Goal: Check status: Check status

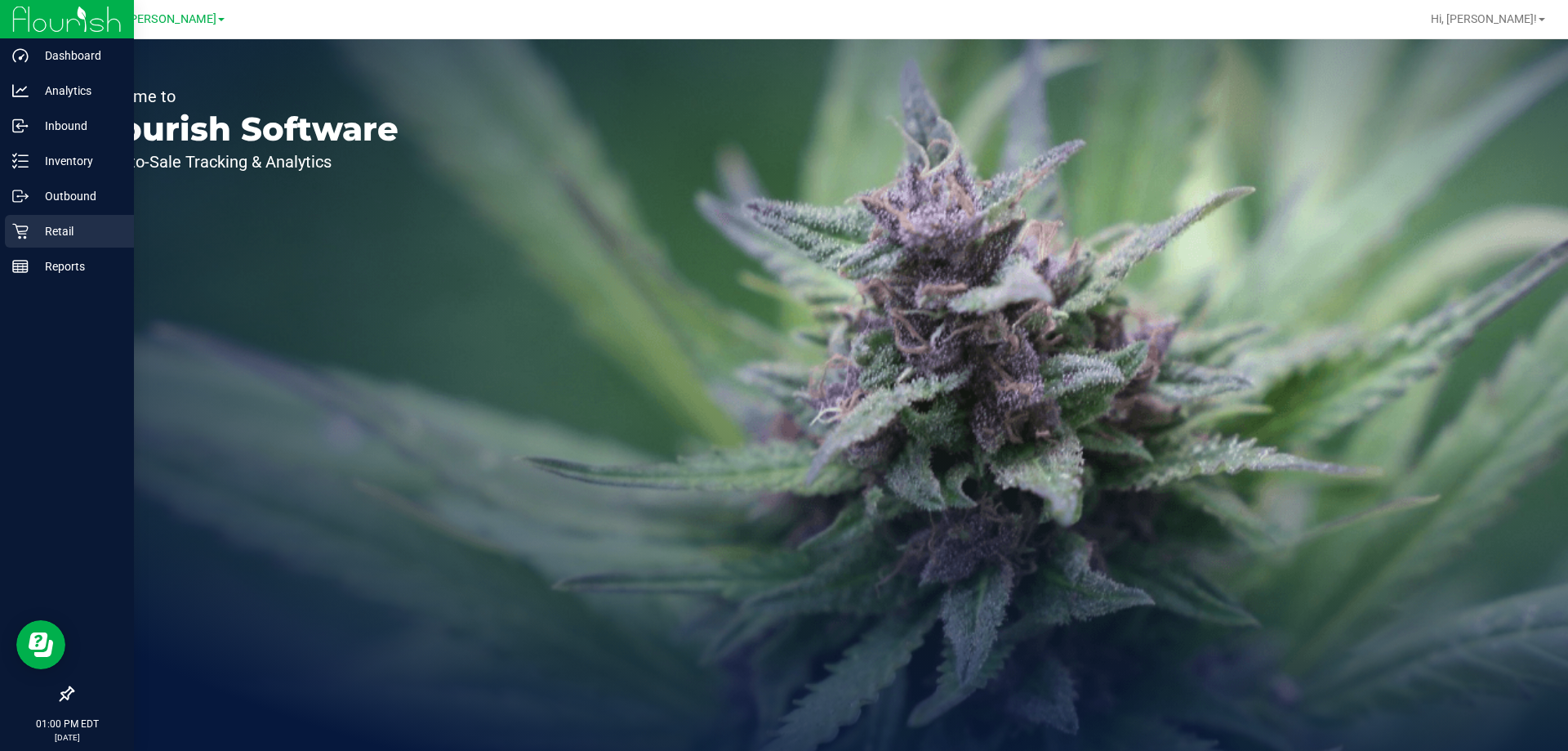
click at [24, 237] on icon at bounding box center [20, 231] width 15 height 15
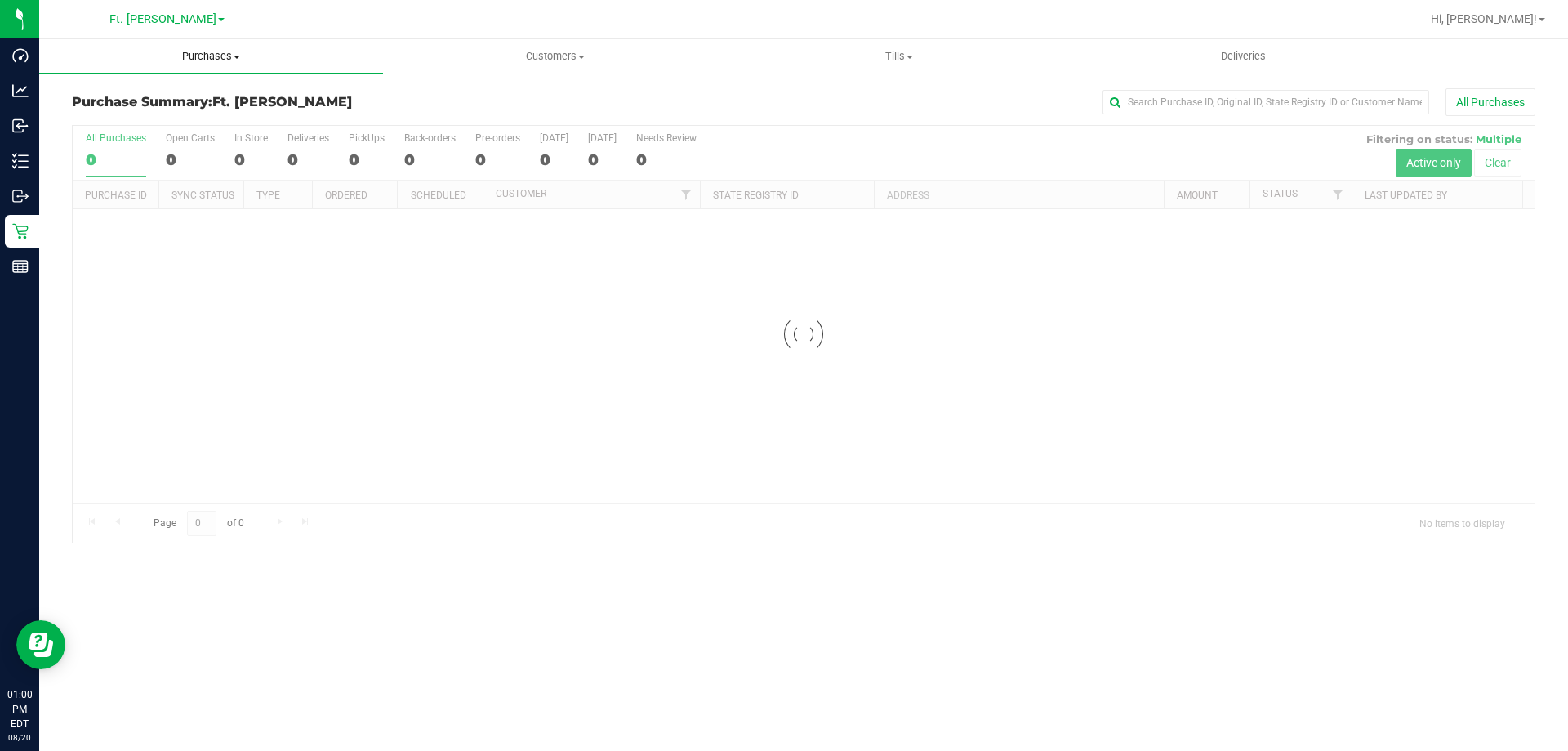
click at [198, 53] on span "Purchases" at bounding box center [211, 56] width 344 height 14
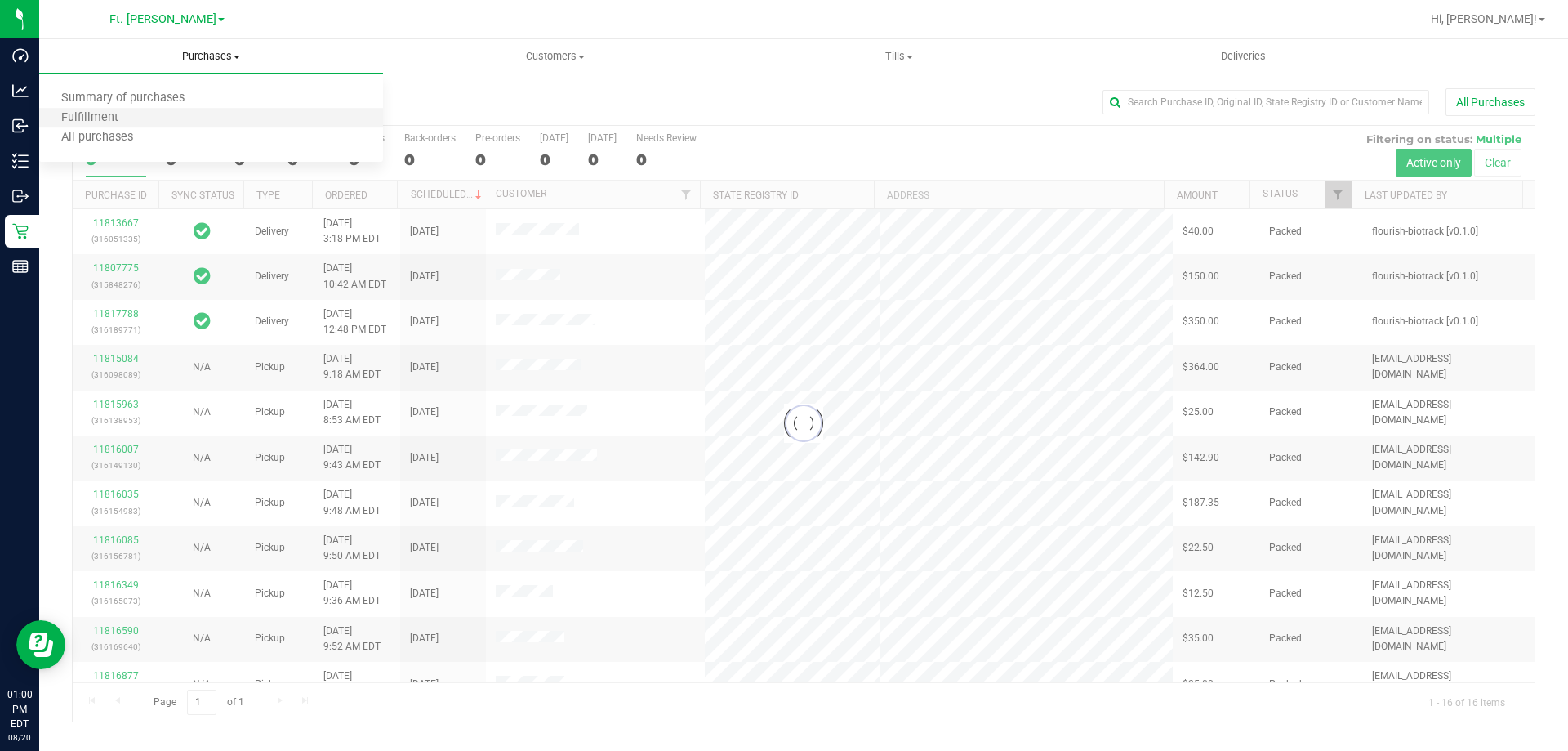
click at [169, 110] on li "Fulfillment" at bounding box center [211, 119] width 344 height 20
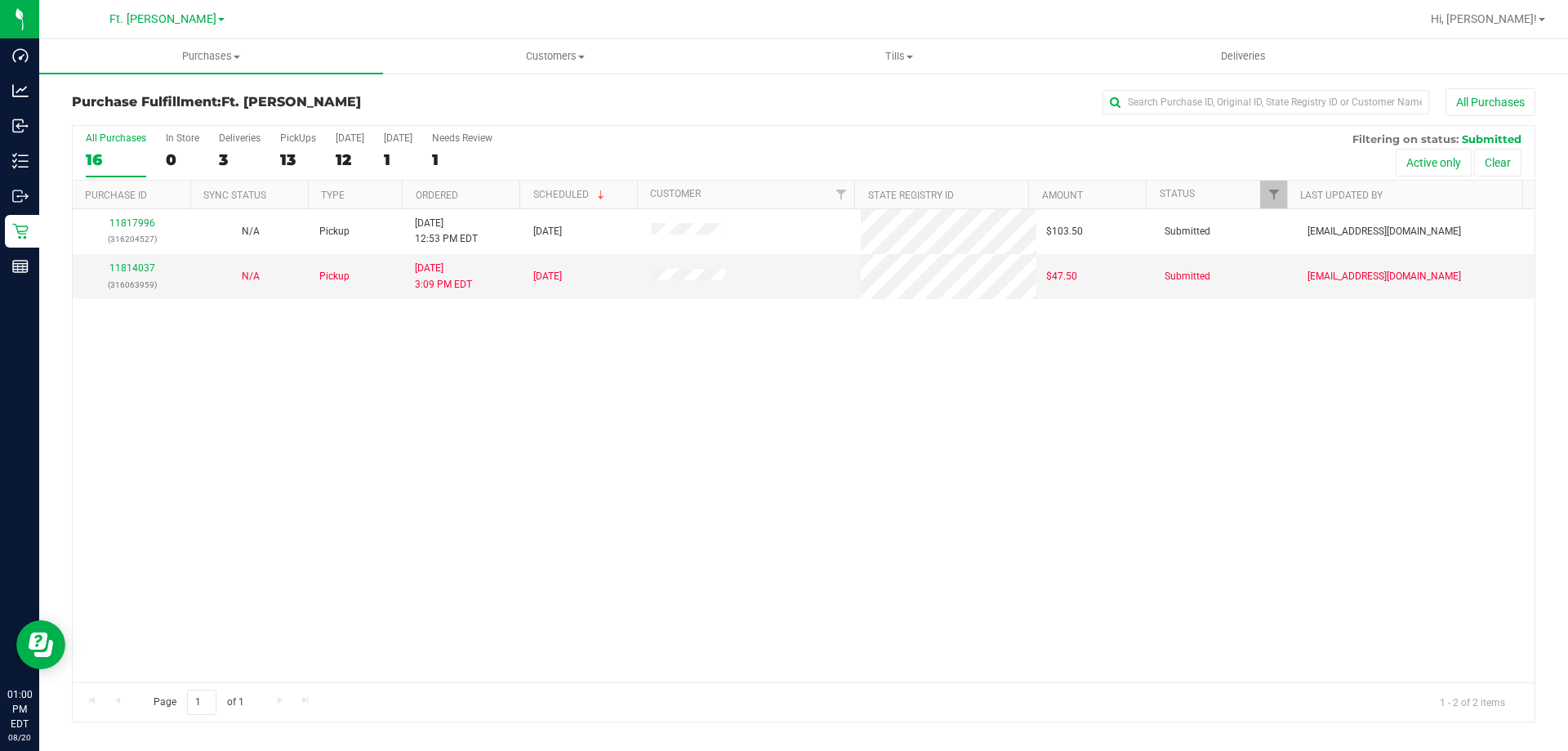
click at [655, 450] on div "11817996 (316204527) N/A Pickup [DATE] 12:53 PM EDT 8/20/2025 $103.50 Submitted…" at bounding box center [804, 445] width 1462 height 473
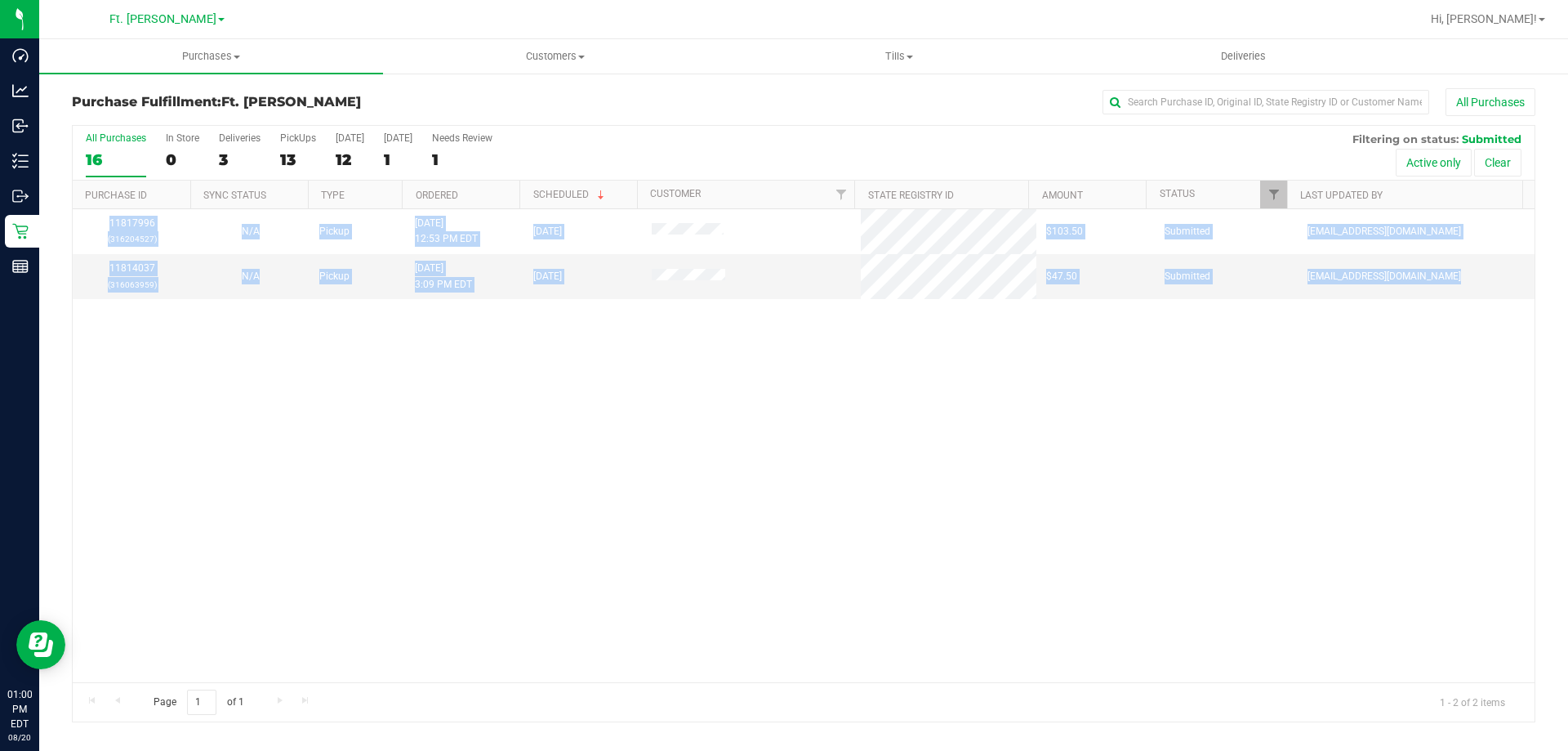
click at [655, 450] on div "11817996 (316204527) N/A Pickup [DATE] 12:53 PM EDT 8/20/2025 $103.50 Submitted…" at bounding box center [804, 445] width 1462 height 473
click at [678, 400] on div "11817996 (316204527) N/A Pickup [DATE] 12:53 PM EDT 8/20/2025 $103.50 Submitted…" at bounding box center [804, 445] width 1462 height 473
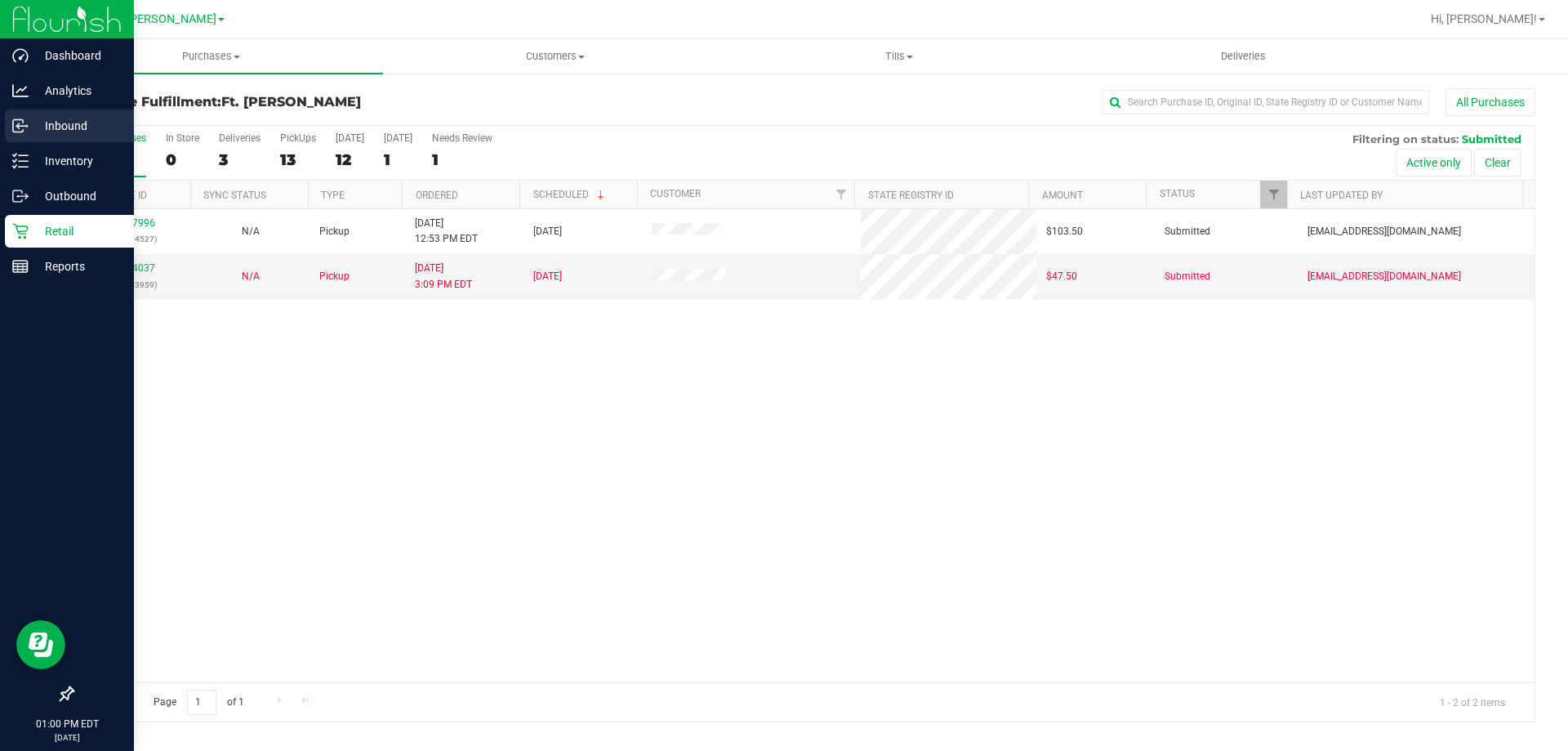
click at [28, 126] on circle at bounding box center [26, 126] width 3 height 3
